Goal: Information Seeking & Learning: Understand process/instructions

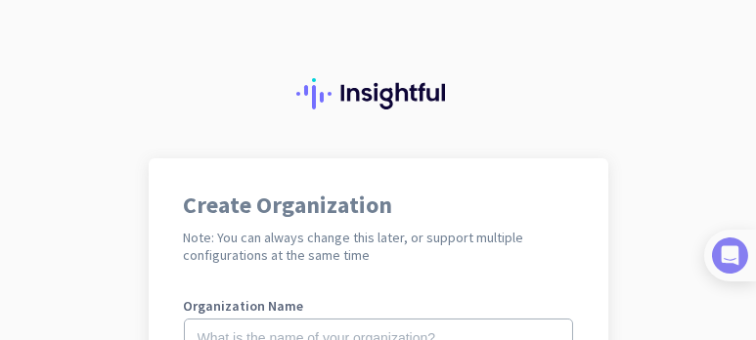
click at [722, 258] on img at bounding box center [730, 256] width 36 height 36
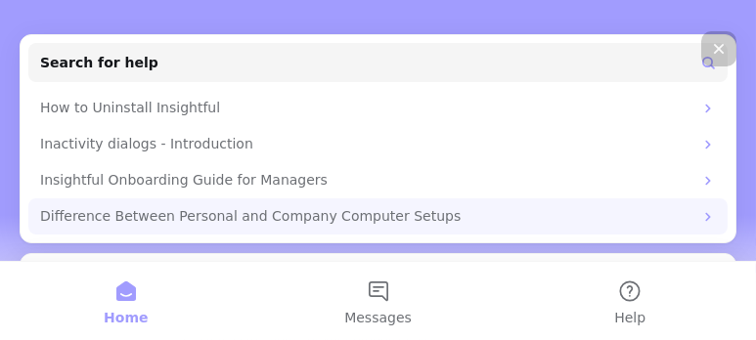
scroll to position [391, 0]
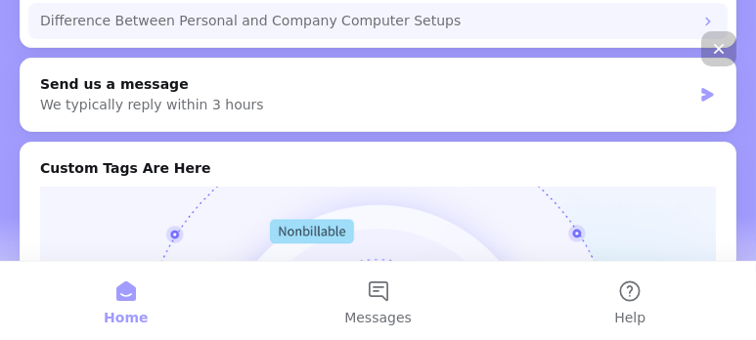
click at [701, 18] on icon "Intercom messenger" at bounding box center [708, 22] width 16 height 16
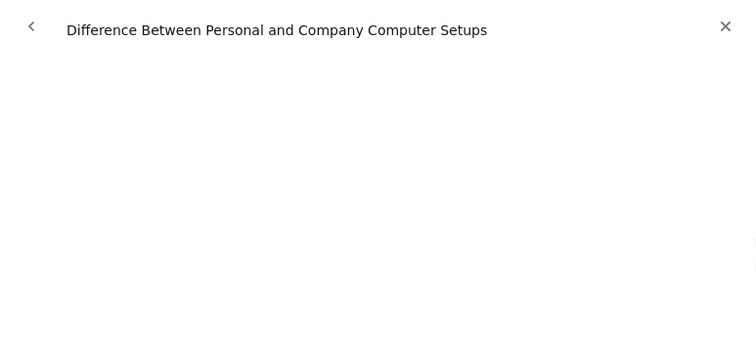
scroll to position [293, 0]
click at [32, 30] on icon "go back" at bounding box center [31, 27] width 6 height 10
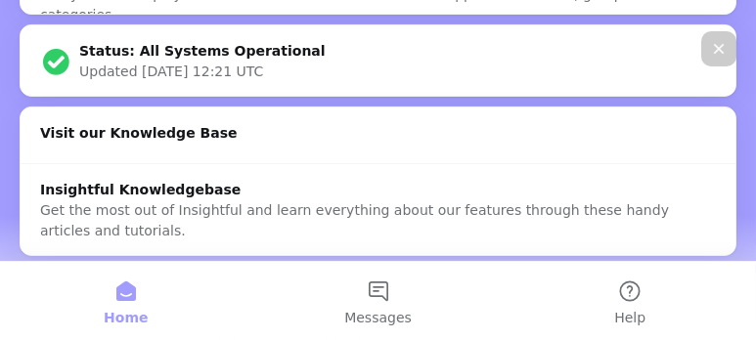
scroll to position [1435, 0]
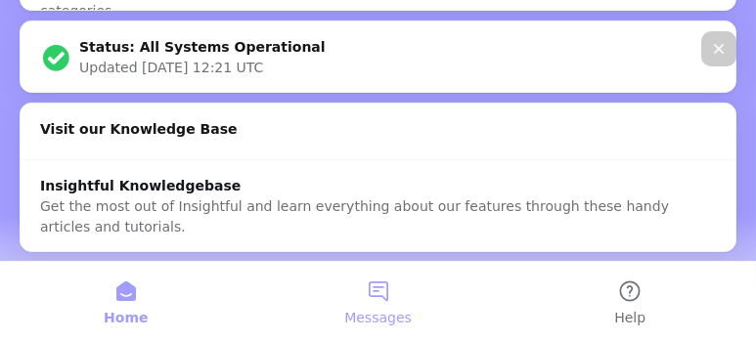
click at [380, 286] on button "Messages" at bounding box center [378, 301] width 252 height 78
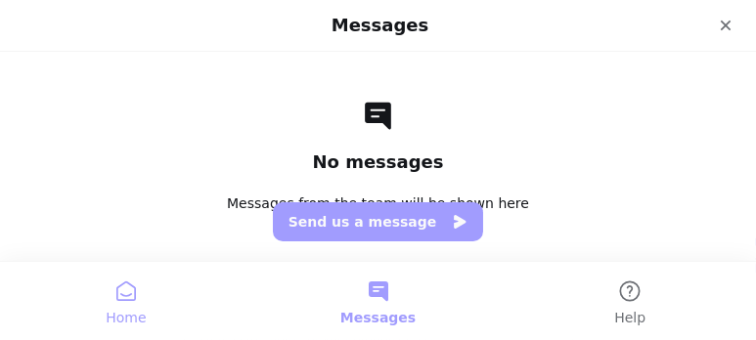
click at [125, 291] on button "Home" at bounding box center [126, 301] width 252 height 78
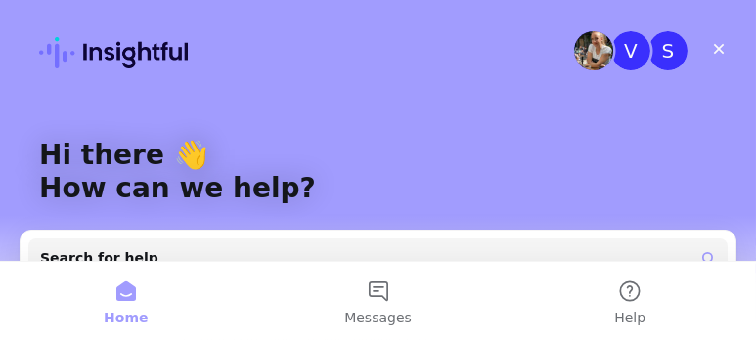
click at [581, 47] on img "Intercom messenger" at bounding box center [593, 50] width 39 height 39
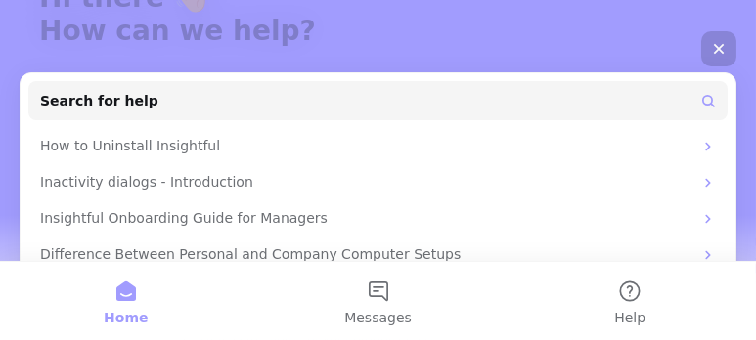
scroll to position [196, 0]
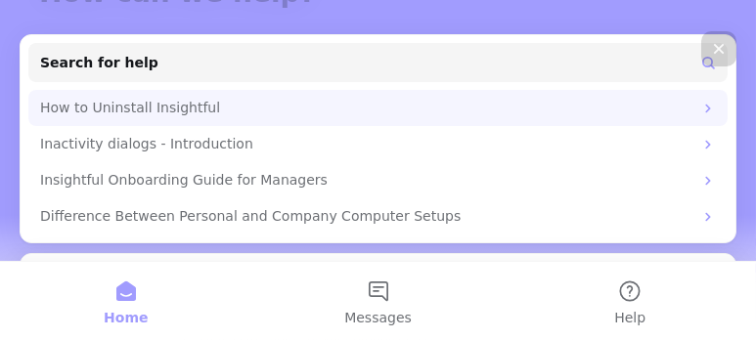
click at [154, 106] on div "How to Uninstall Insightful" at bounding box center [366, 108] width 652 height 21
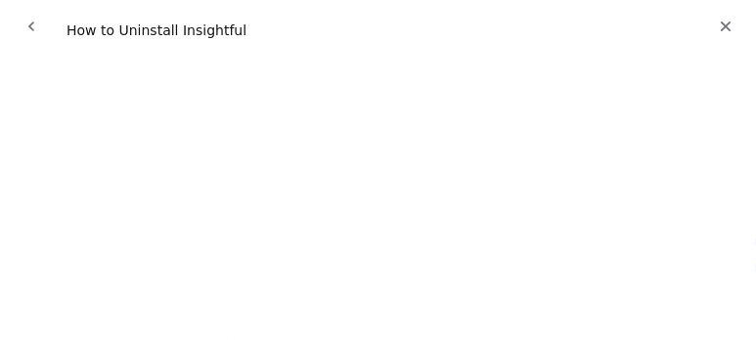
scroll to position [0, 0]
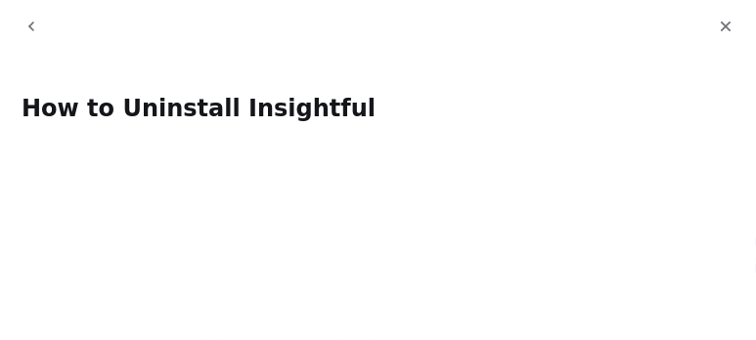
click at [28, 25] on icon "go back" at bounding box center [31, 27] width 16 height 16
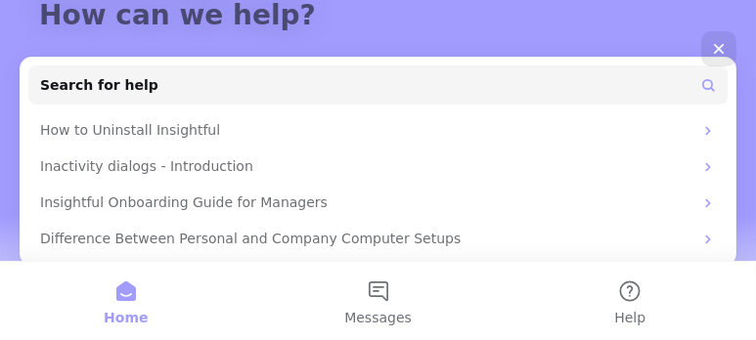
scroll to position [98, 0]
